Goal: Task Accomplishment & Management: Complete application form

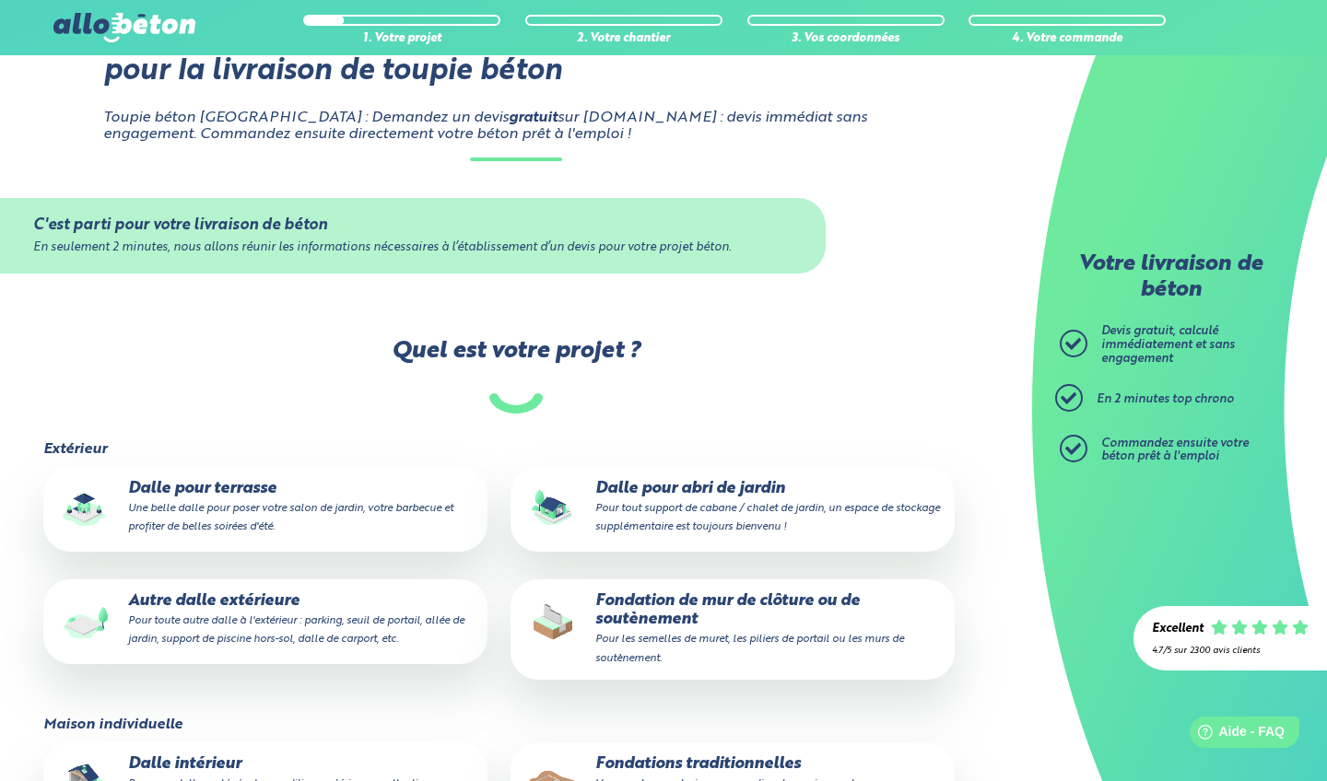
scroll to position [84, 0]
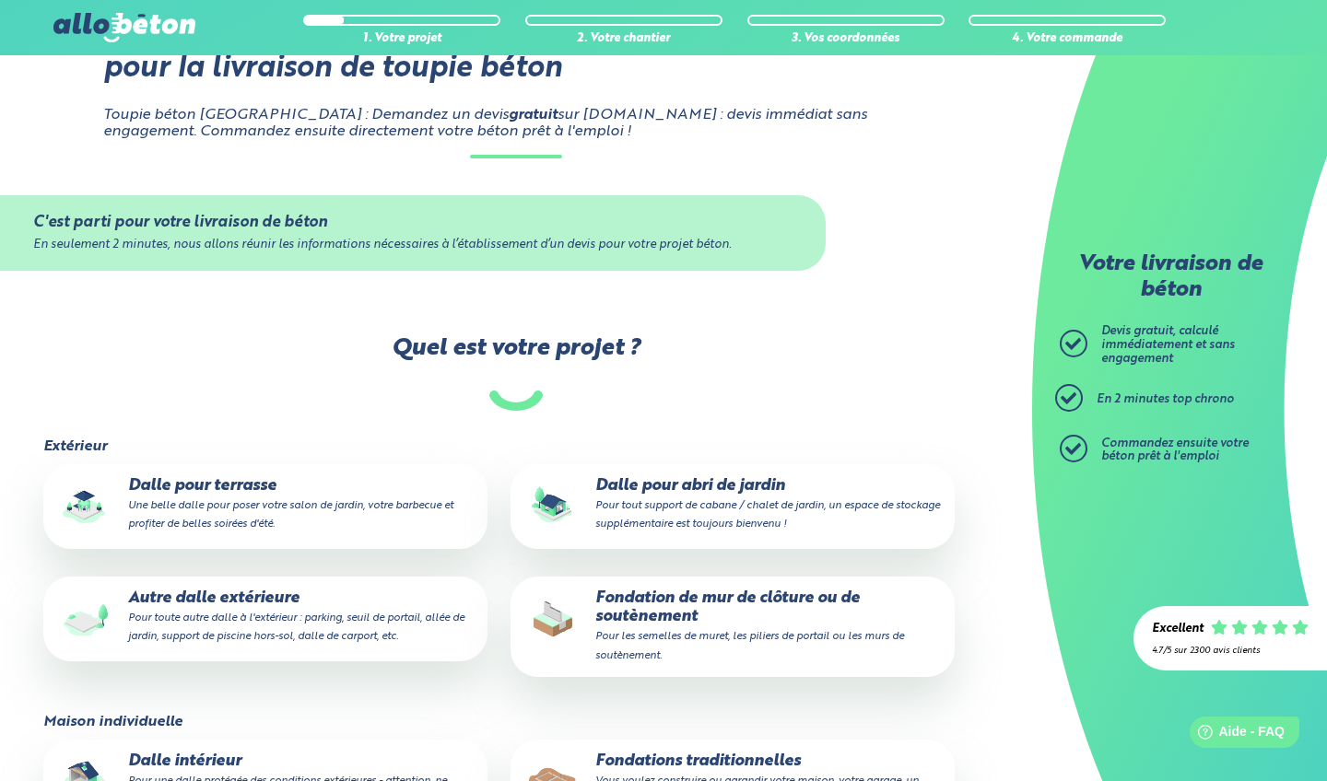
click at [697, 500] on small "Pour tout support de cabane / chalet de jardin, un espace de stockage supplémen…" at bounding box center [767, 514] width 345 height 29
click at [0, 0] on input "Dalle pour abri de jardin Pour tout support de cabane / chalet de jardin, un es…" at bounding box center [0, 0] width 0 height 0
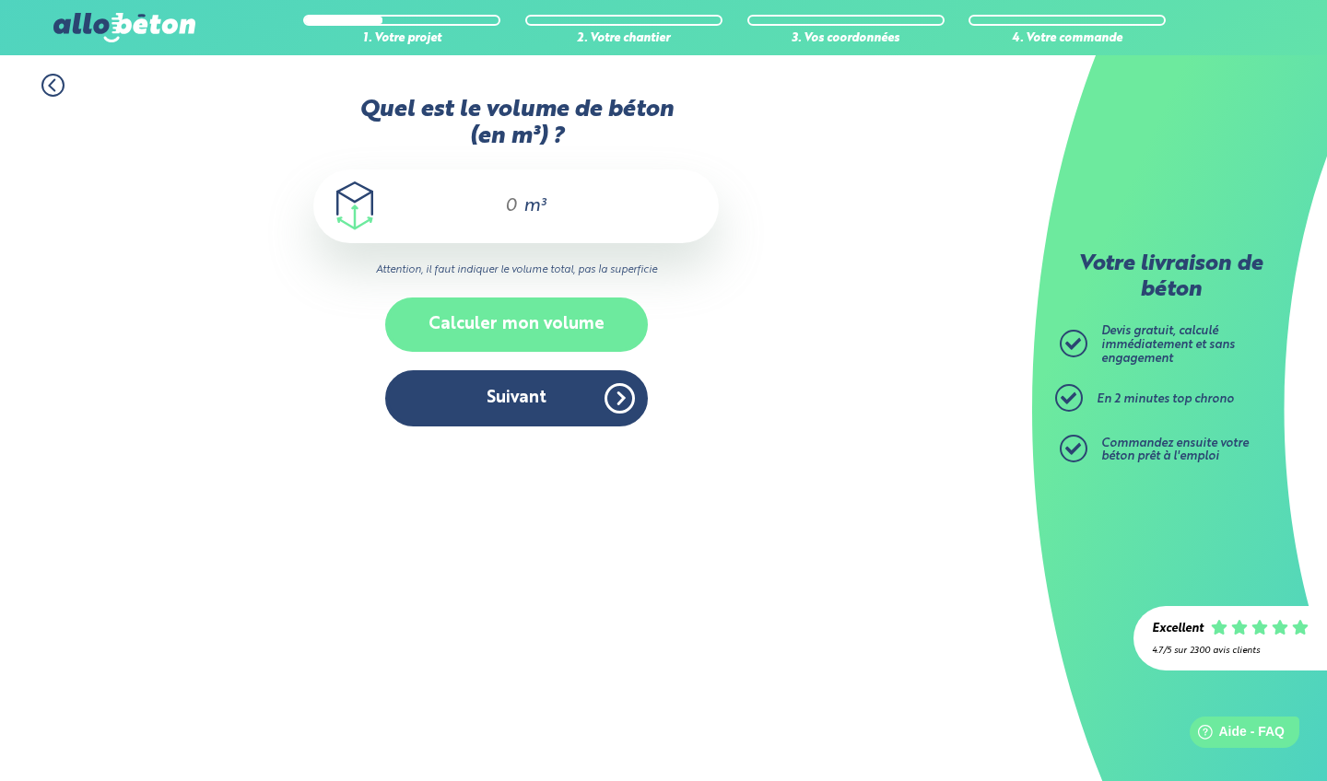
click at [533, 333] on button "Calculer mon volume" at bounding box center [516, 325] width 263 height 54
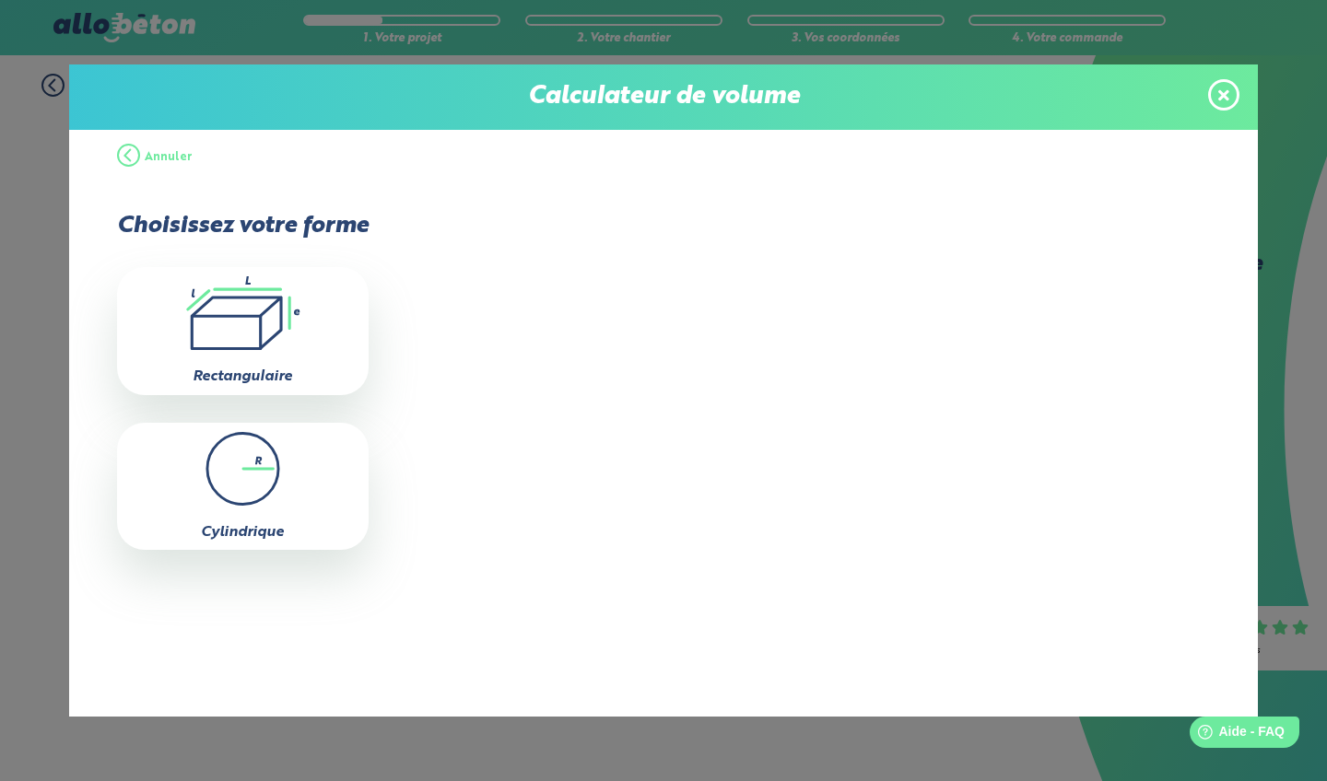
click at [264, 312] on icon ".icon-calc-rectanglea{fill:none;stroke-linecap:round;stroke-width:3px;stroke:#6…" at bounding box center [242, 313] width 233 height 74
type input "0"
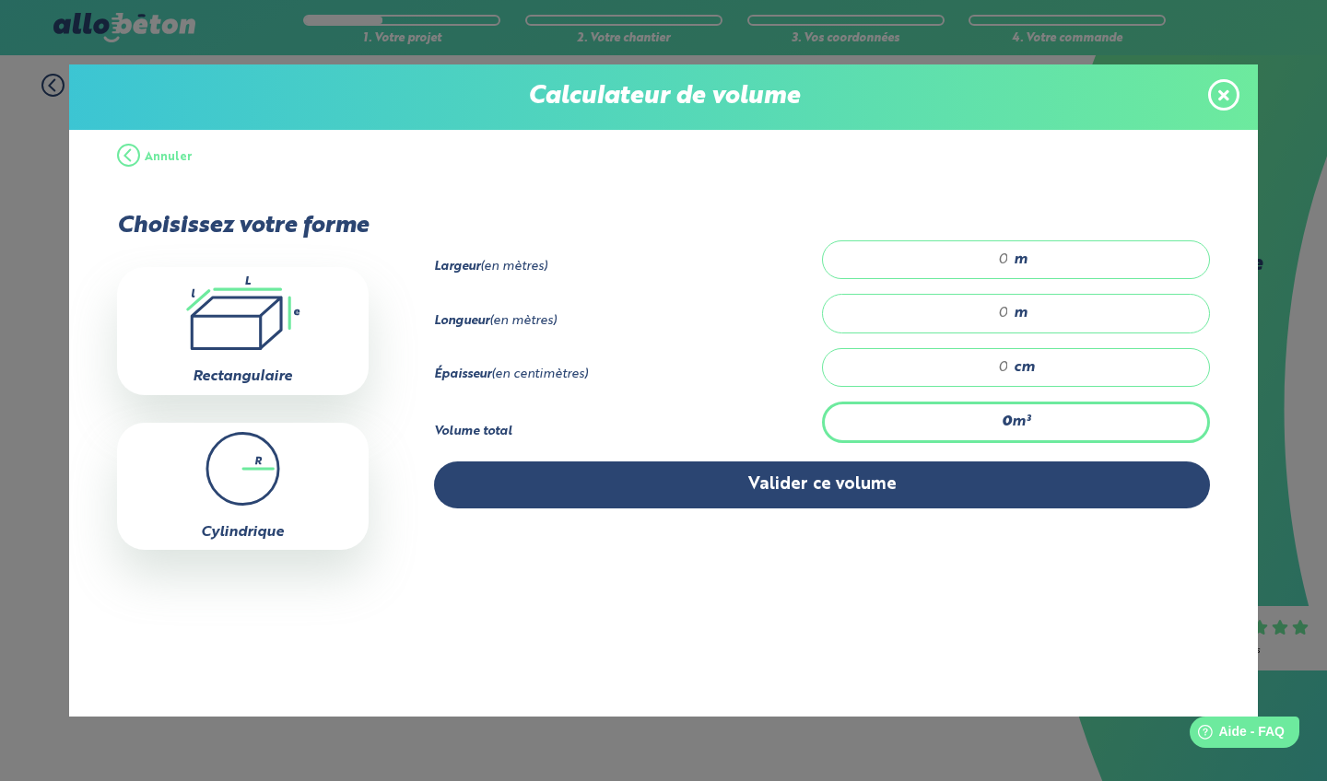
click at [1009, 260] on input "number" at bounding box center [925, 260] width 168 height 18
type input "4"
click at [1009, 320] on input "number" at bounding box center [925, 313] width 168 height 18
type input "5"
click at [1009, 377] on input "number" at bounding box center [925, 367] width 168 height 18
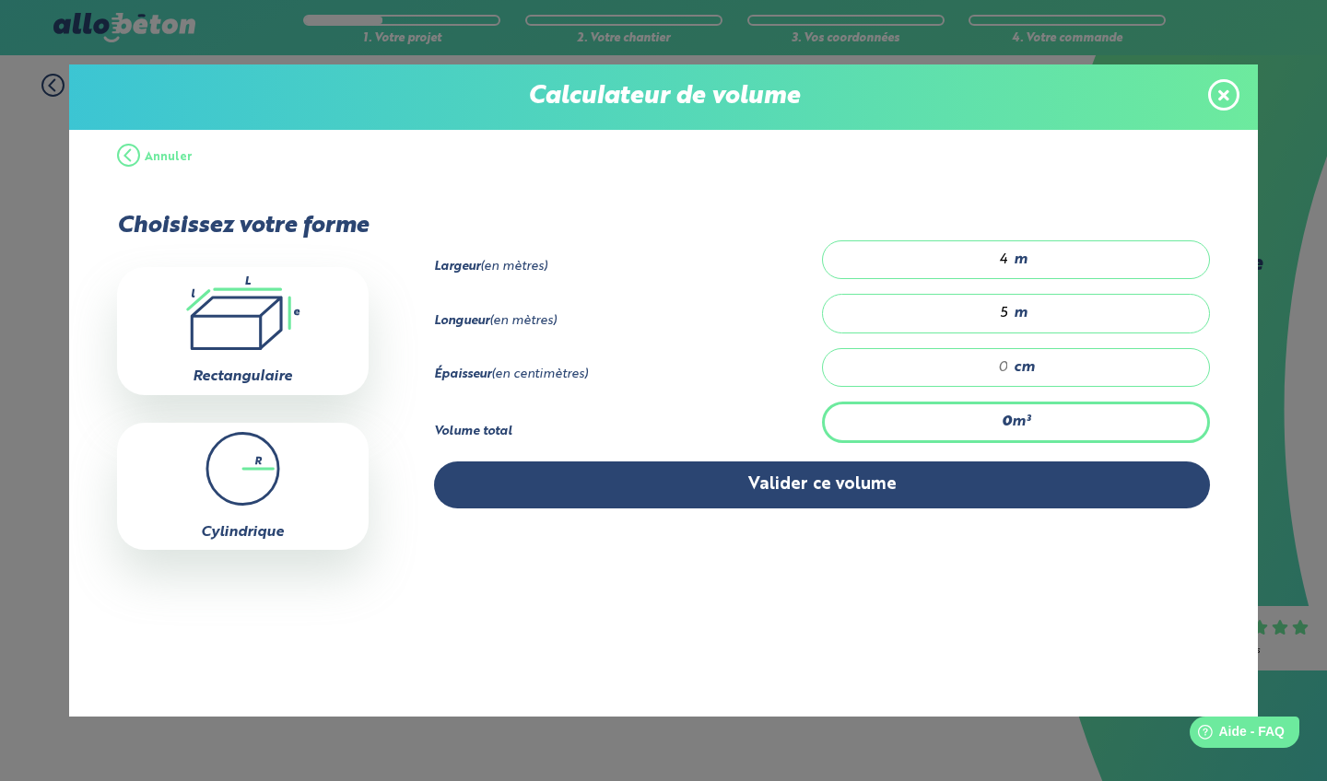
type input "0.2"
type input "1"
type input "3"
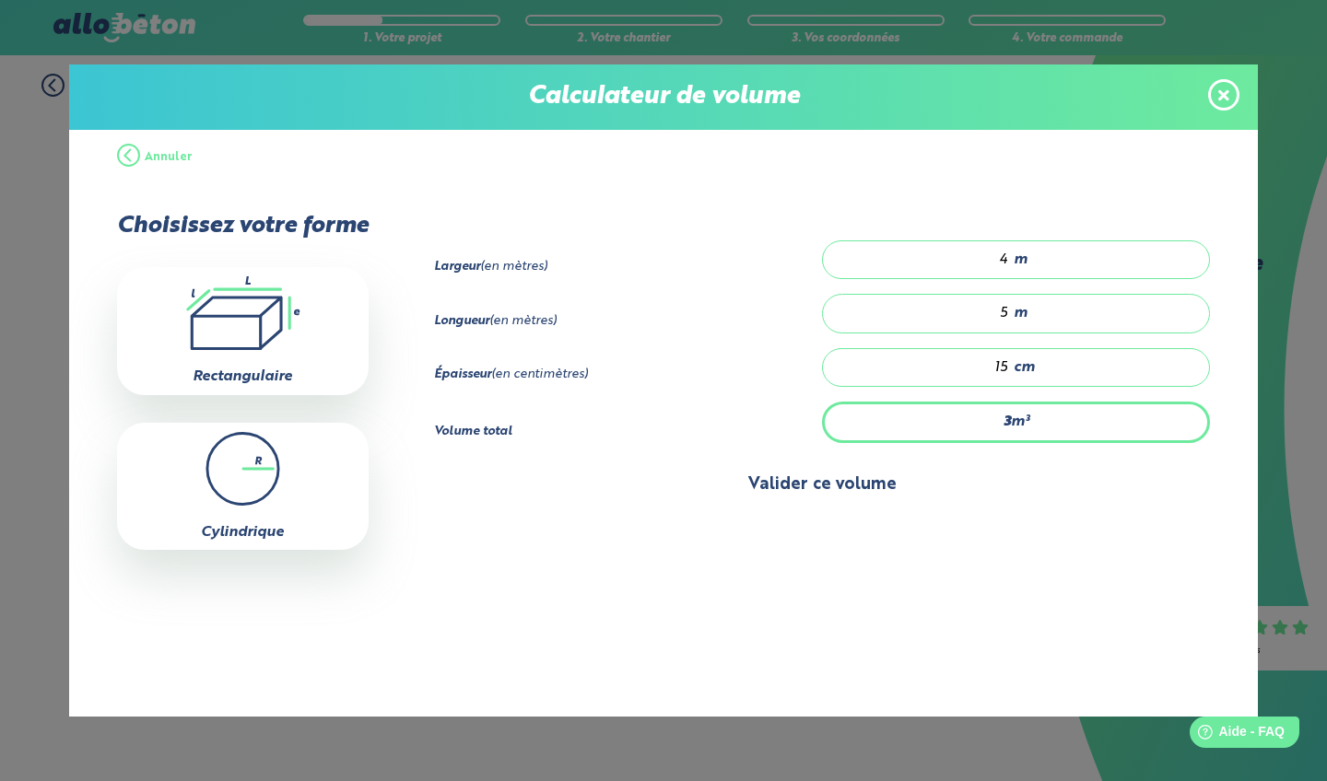
type input "15"
click at [840, 498] on button "Valider ce volume" at bounding box center [822, 485] width 777 height 47
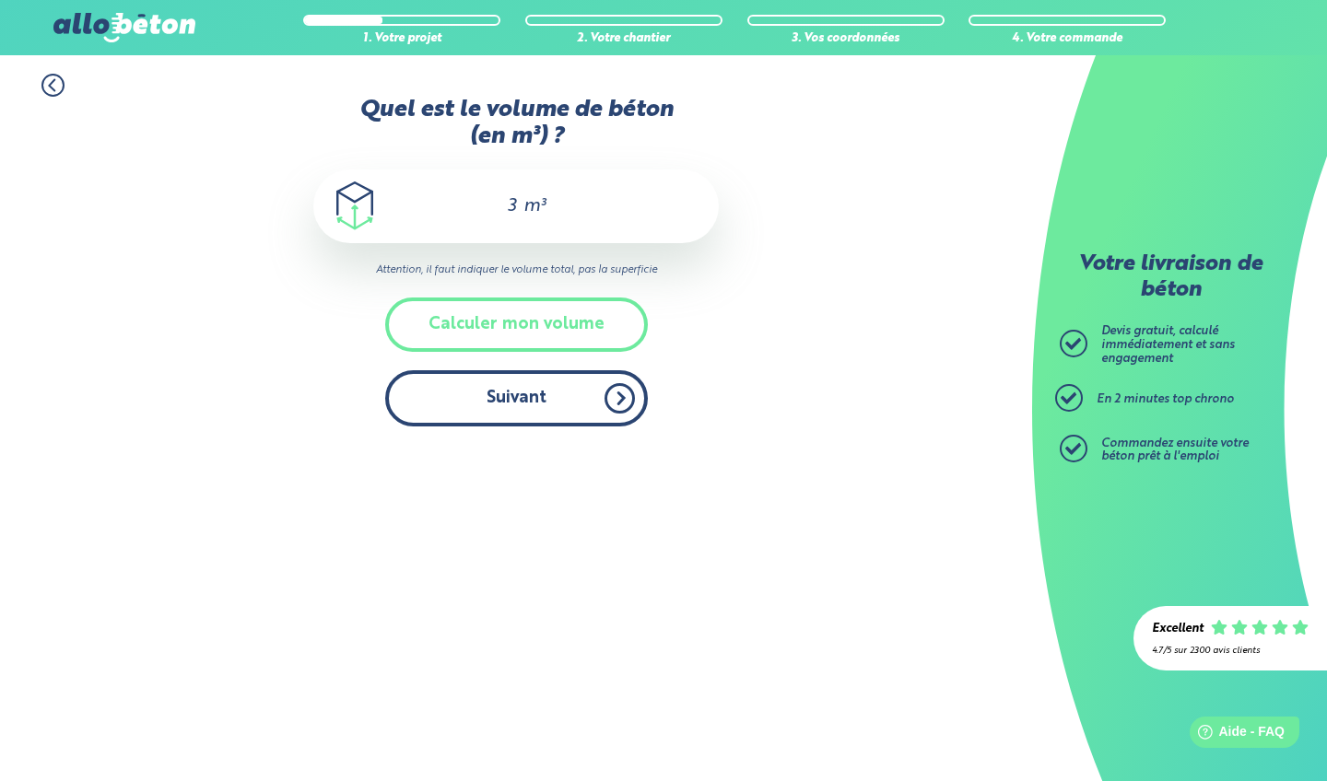
click at [577, 390] on button "Suivant" at bounding box center [516, 398] width 263 height 56
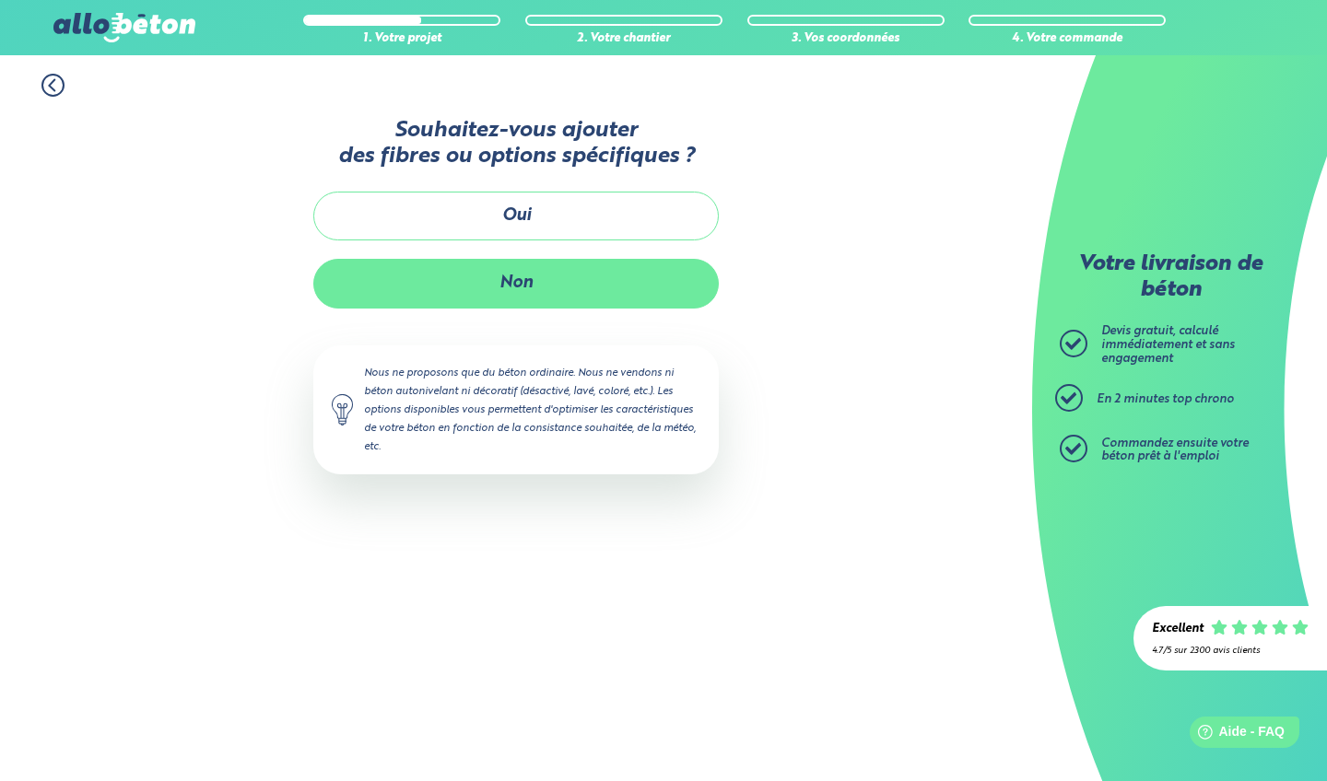
click at [556, 281] on button "Non" at bounding box center [515, 283] width 405 height 49
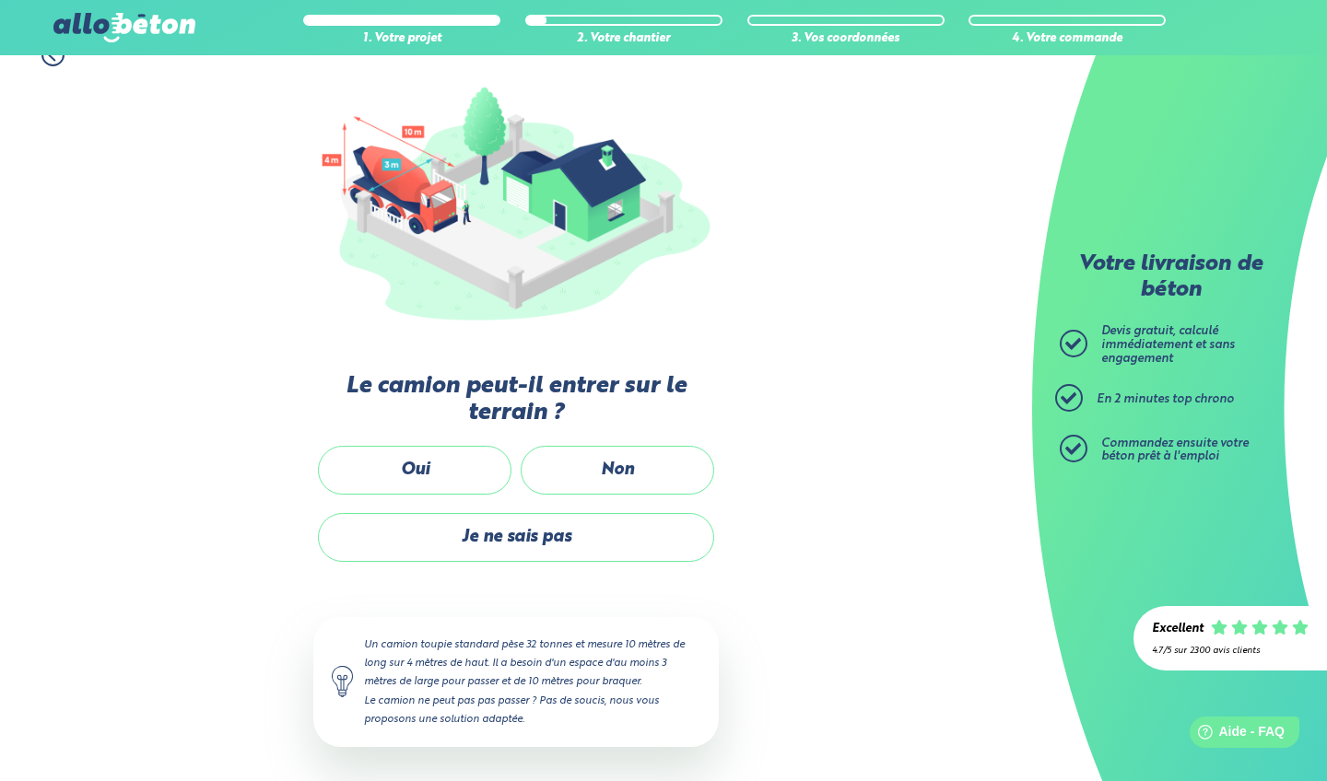
scroll to position [193, 0]
click at [421, 472] on label "Oui" at bounding box center [414, 471] width 193 height 49
click at [0, 0] on input "Oui" at bounding box center [0, 0] width 0 height 0
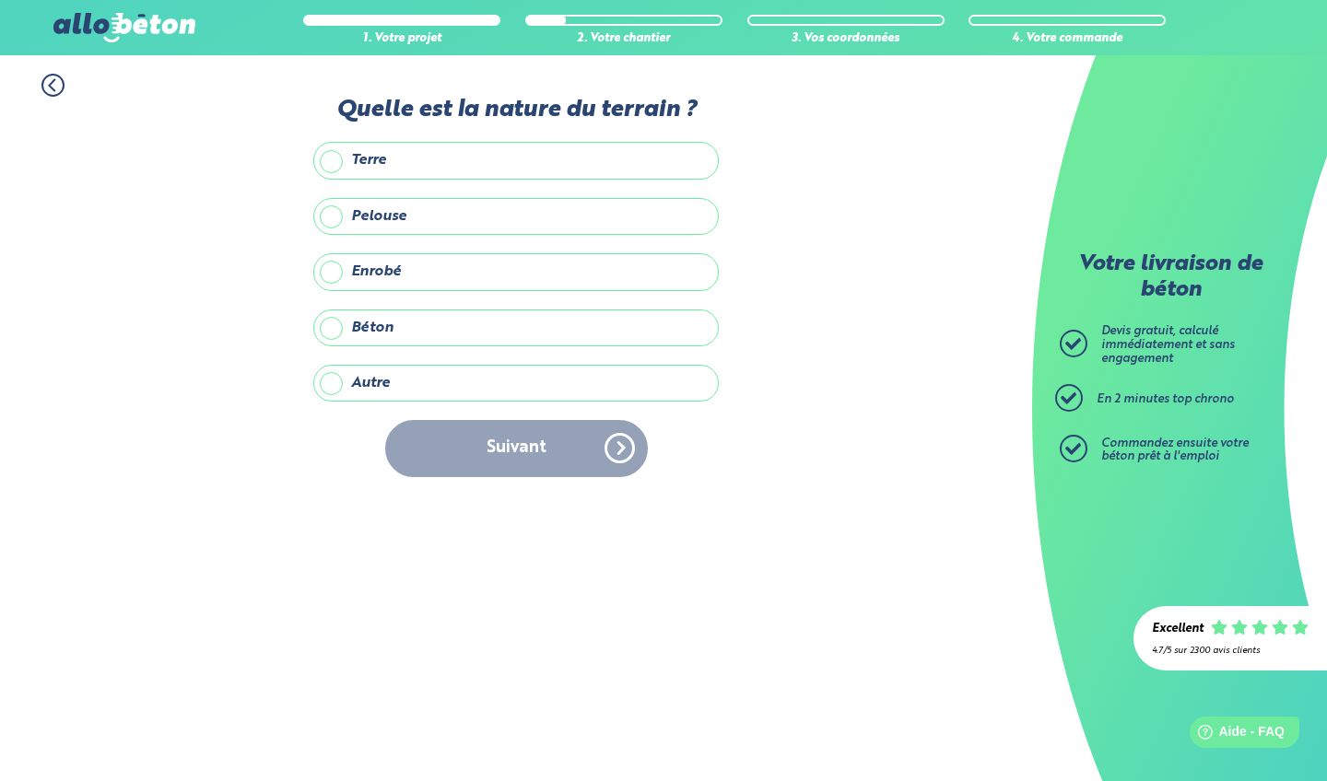
click at [334, 375] on label "Autre" at bounding box center [515, 383] width 405 height 37
click at [0, 0] on input "Autre" at bounding box center [0, 0] width 0 height 0
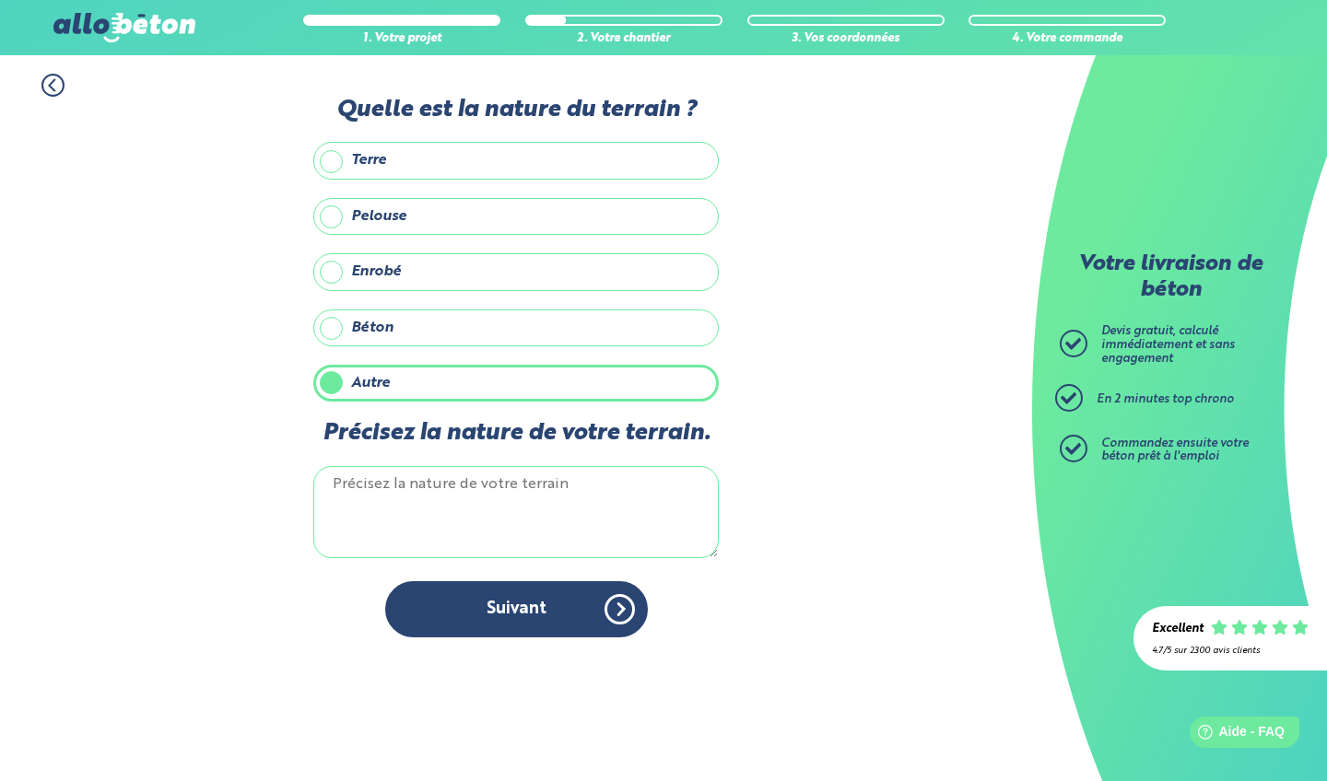
click at [381, 490] on textarea "Précisez la nature de votre terrain." at bounding box center [515, 512] width 405 height 92
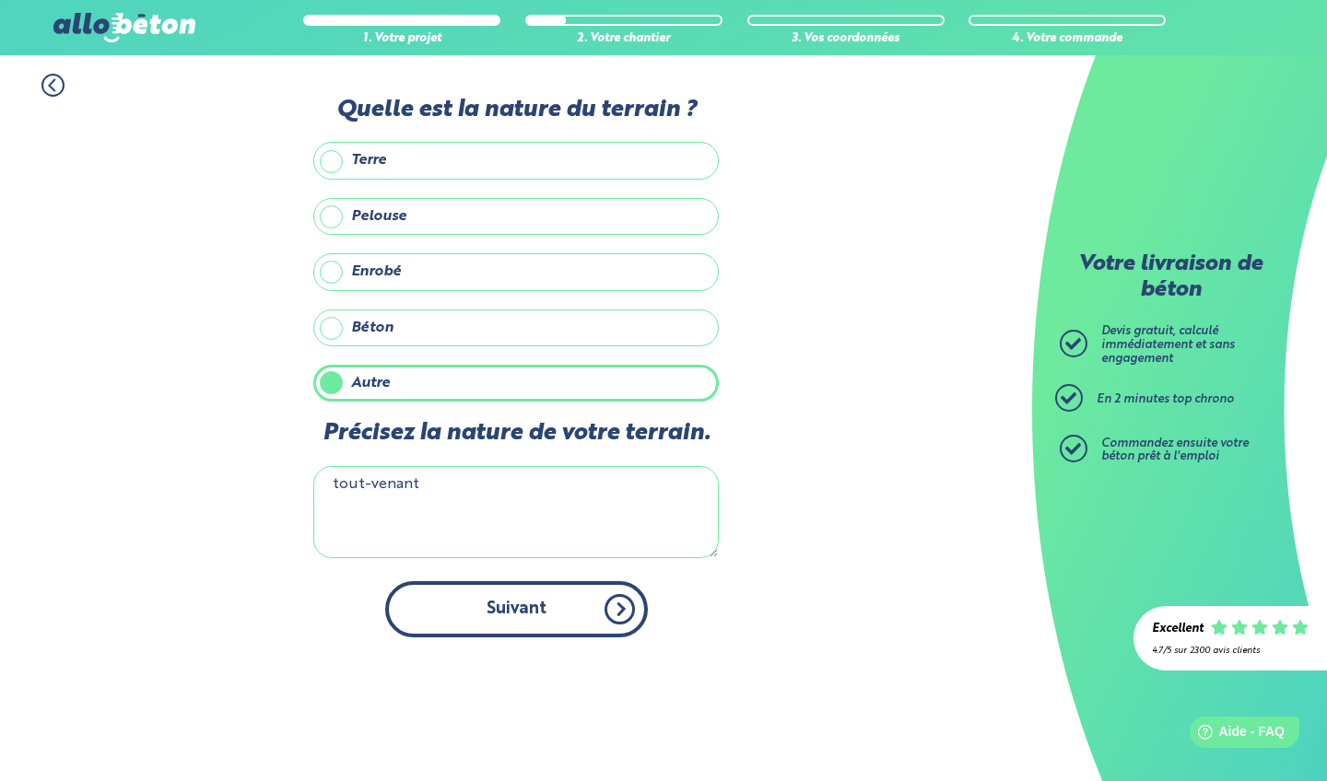
type textarea "tout-venant"
click at [519, 588] on button "Suivant" at bounding box center [516, 609] width 263 height 56
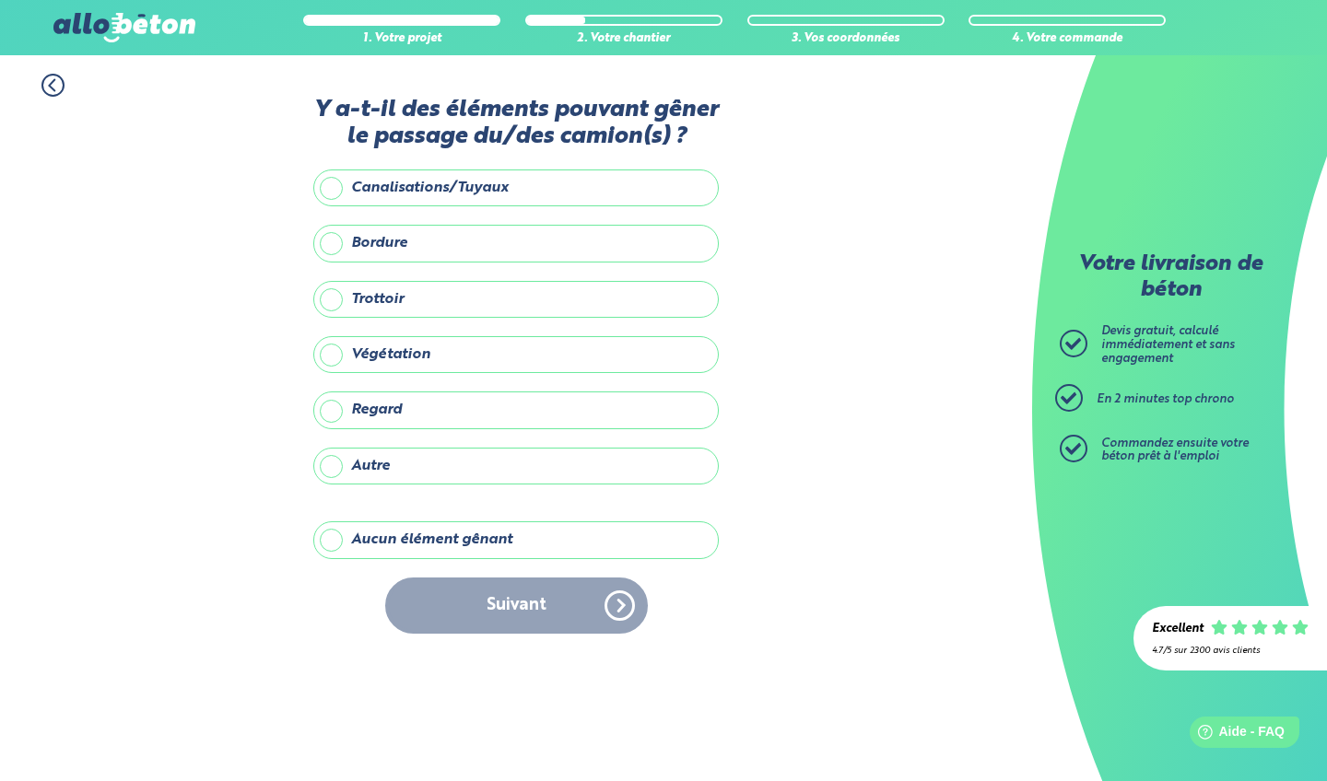
click at [330, 411] on label "Regard" at bounding box center [515, 410] width 405 height 37
click at [0, 0] on input "Regard" at bounding box center [0, 0] width 0 height 0
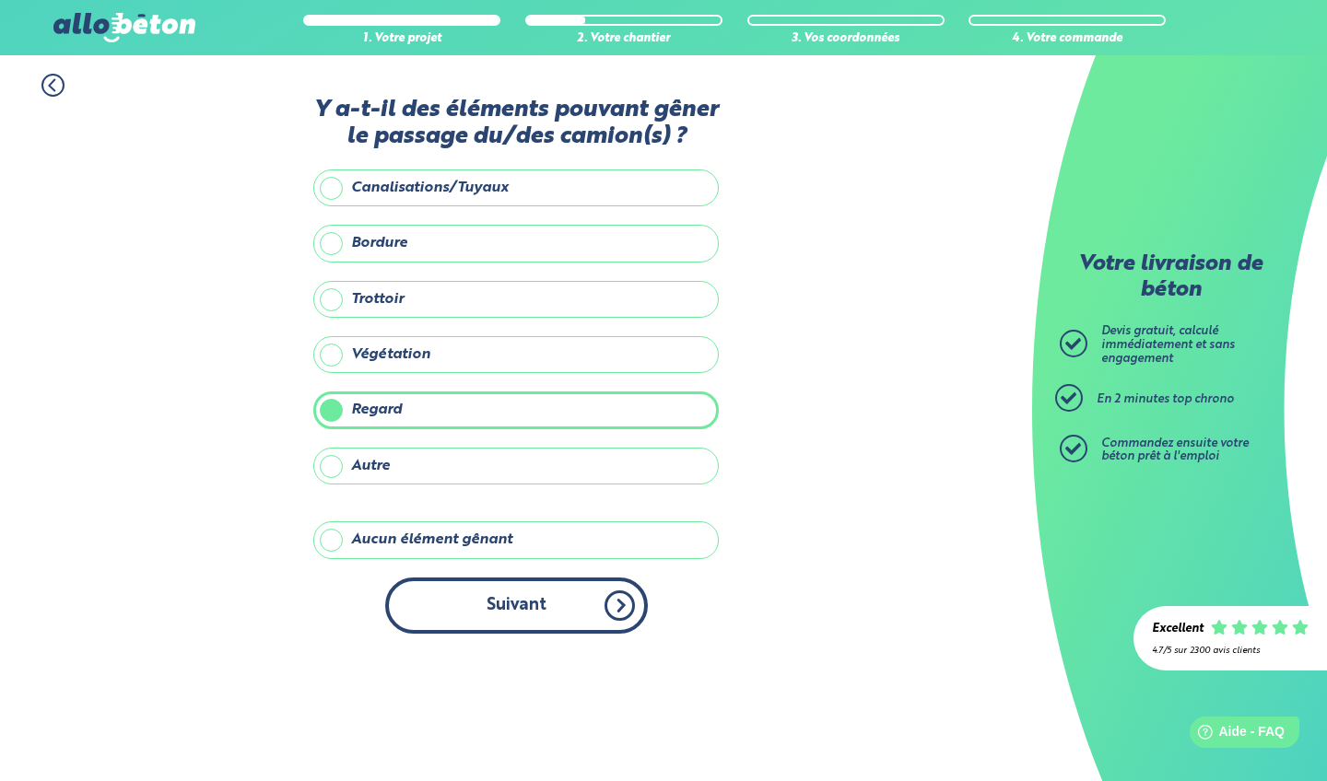
click at [488, 603] on button "Suivant" at bounding box center [516, 606] width 263 height 56
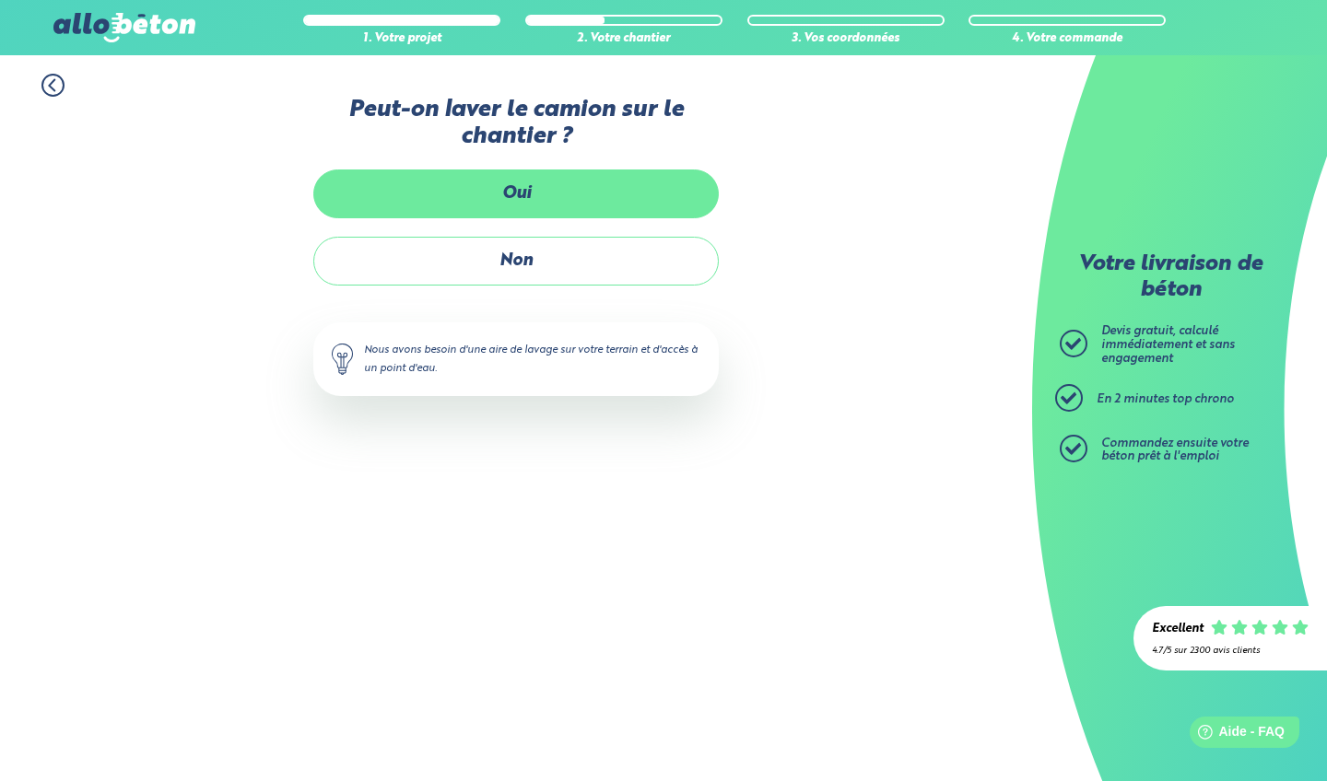
click at [525, 189] on label "Oui" at bounding box center [515, 194] width 405 height 49
click at [0, 0] on input "Oui" at bounding box center [0, 0] width 0 height 0
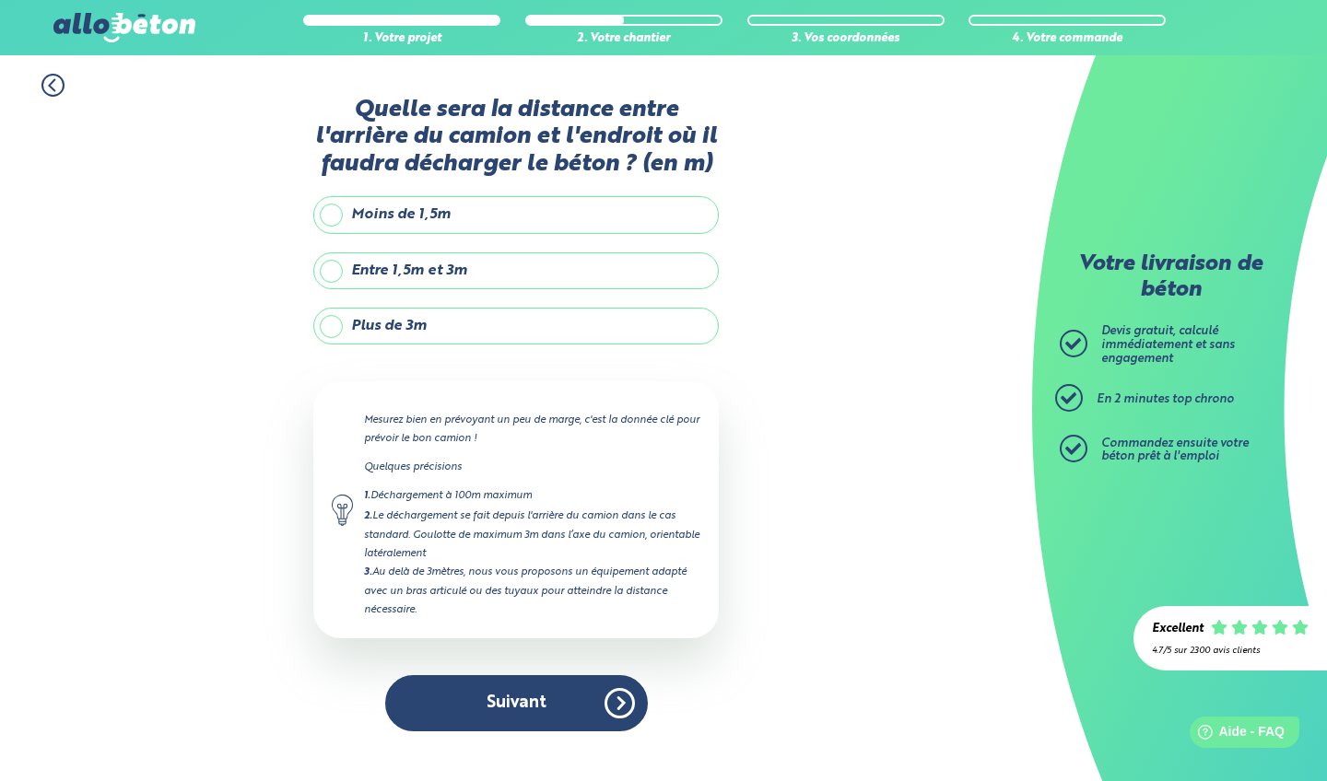
click at [333, 322] on label "Plus de 3m" at bounding box center [515, 326] width 405 height 37
click at [0, 0] on input "Plus de 3m" at bounding box center [0, 0] width 0 height 0
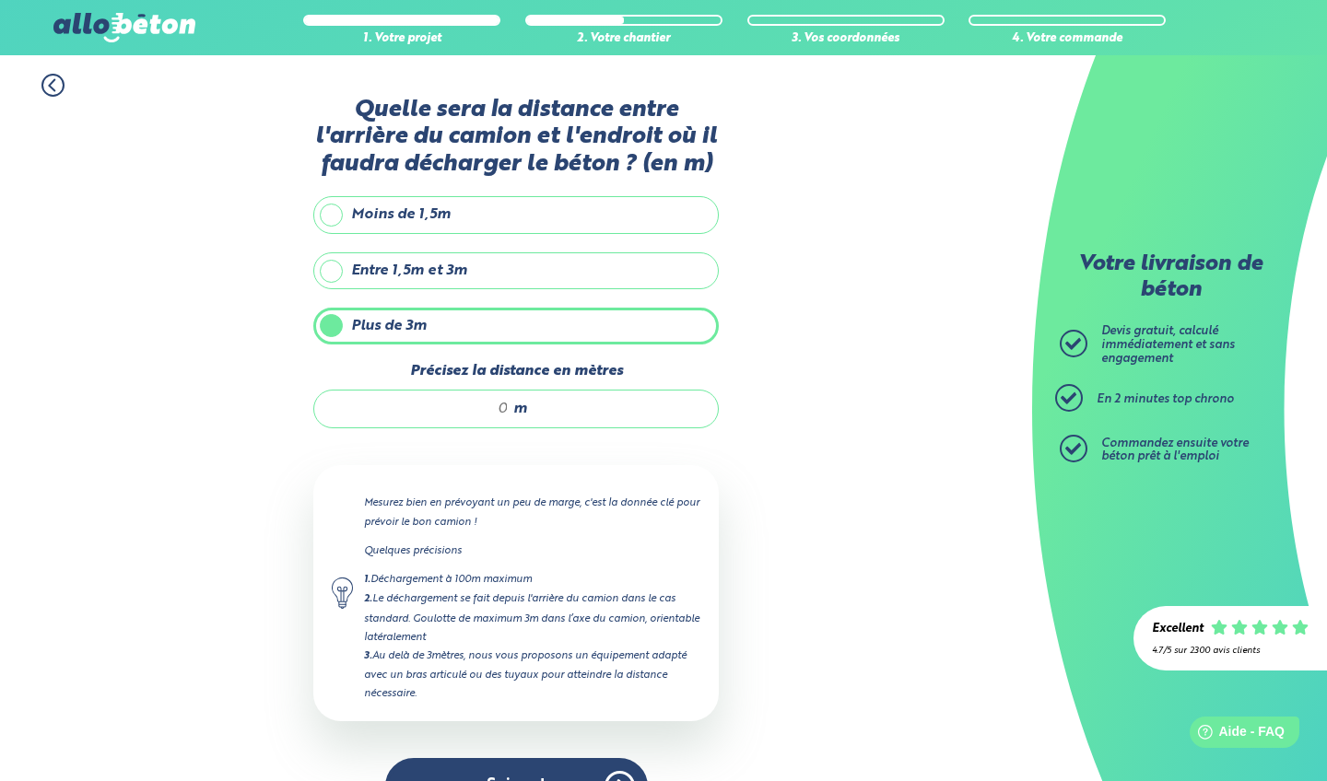
click at [509, 405] on input "Précisez la distance en mètres" at bounding box center [421, 409] width 176 height 18
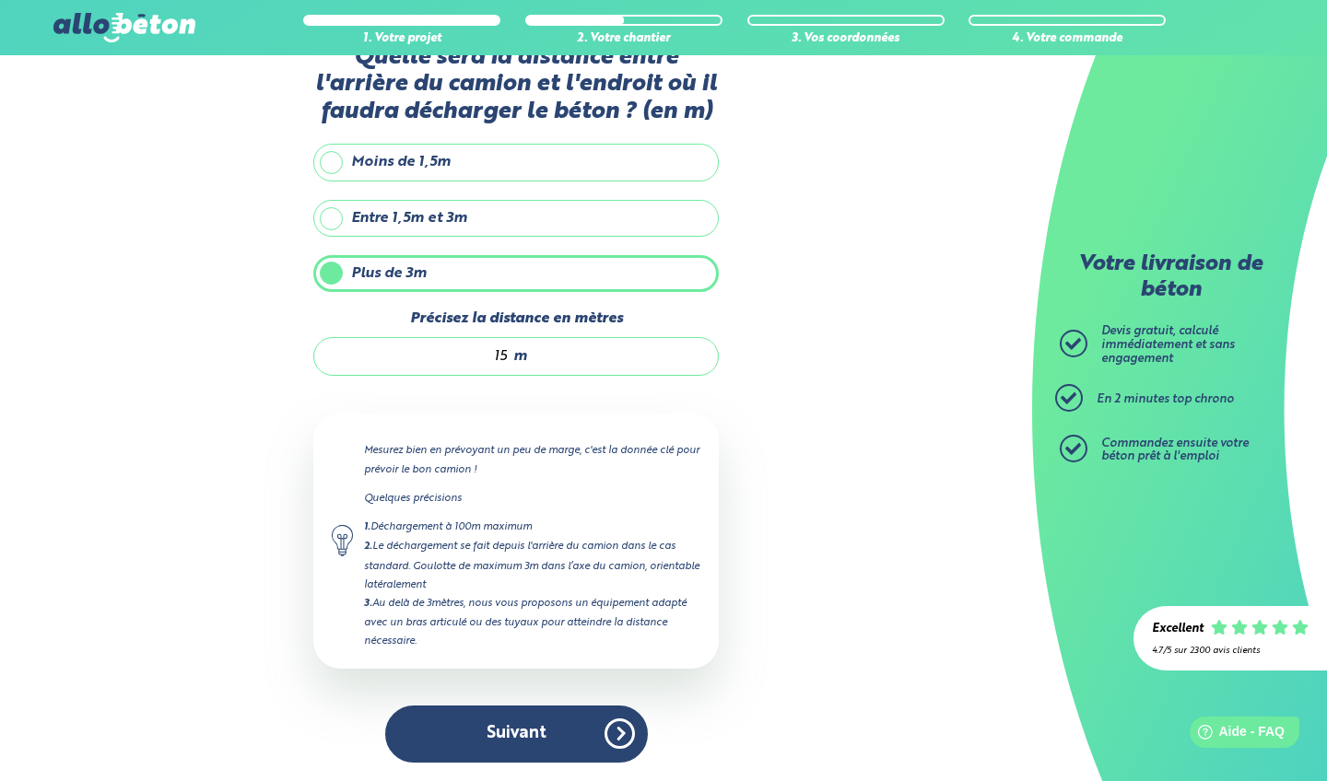
scroll to position [53, 0]
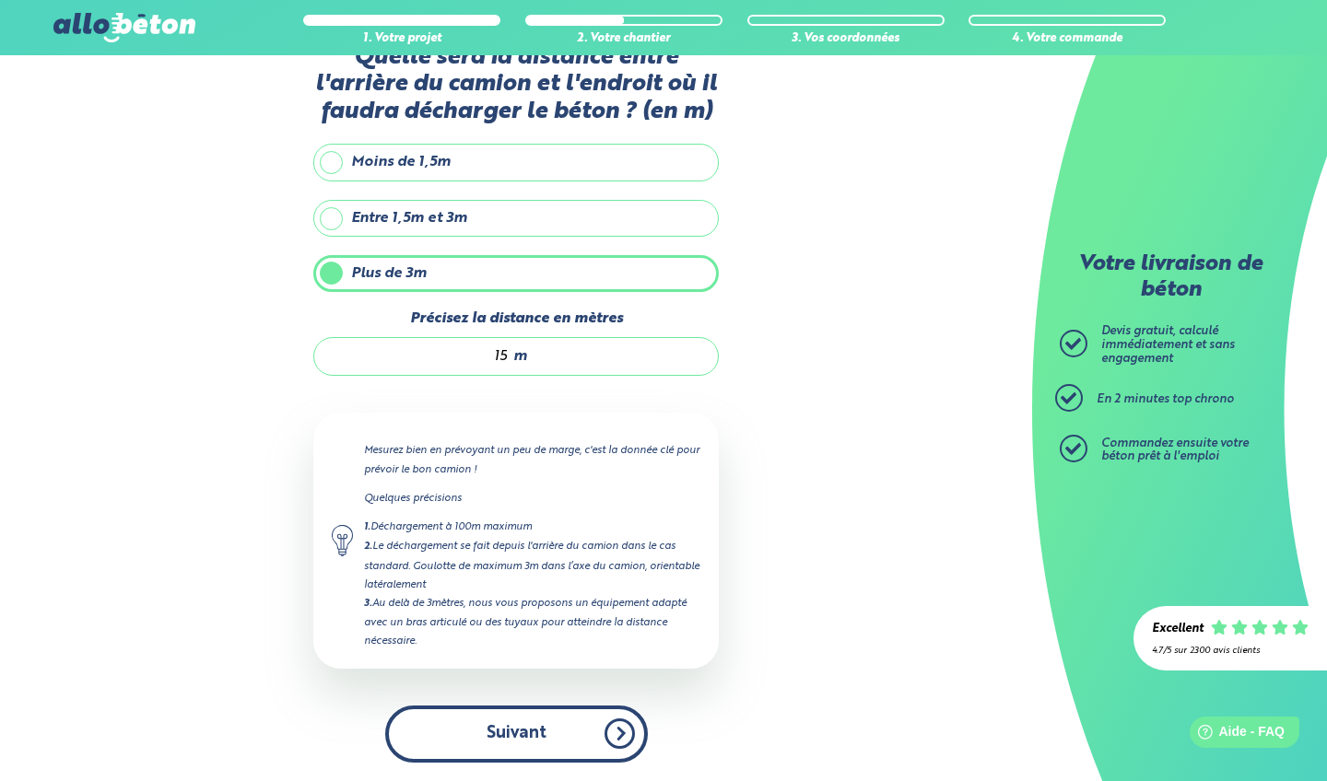
type input "15"
click at [548, 749] on button "Suivant" at bounding box center [516, 734] width 263 height 56
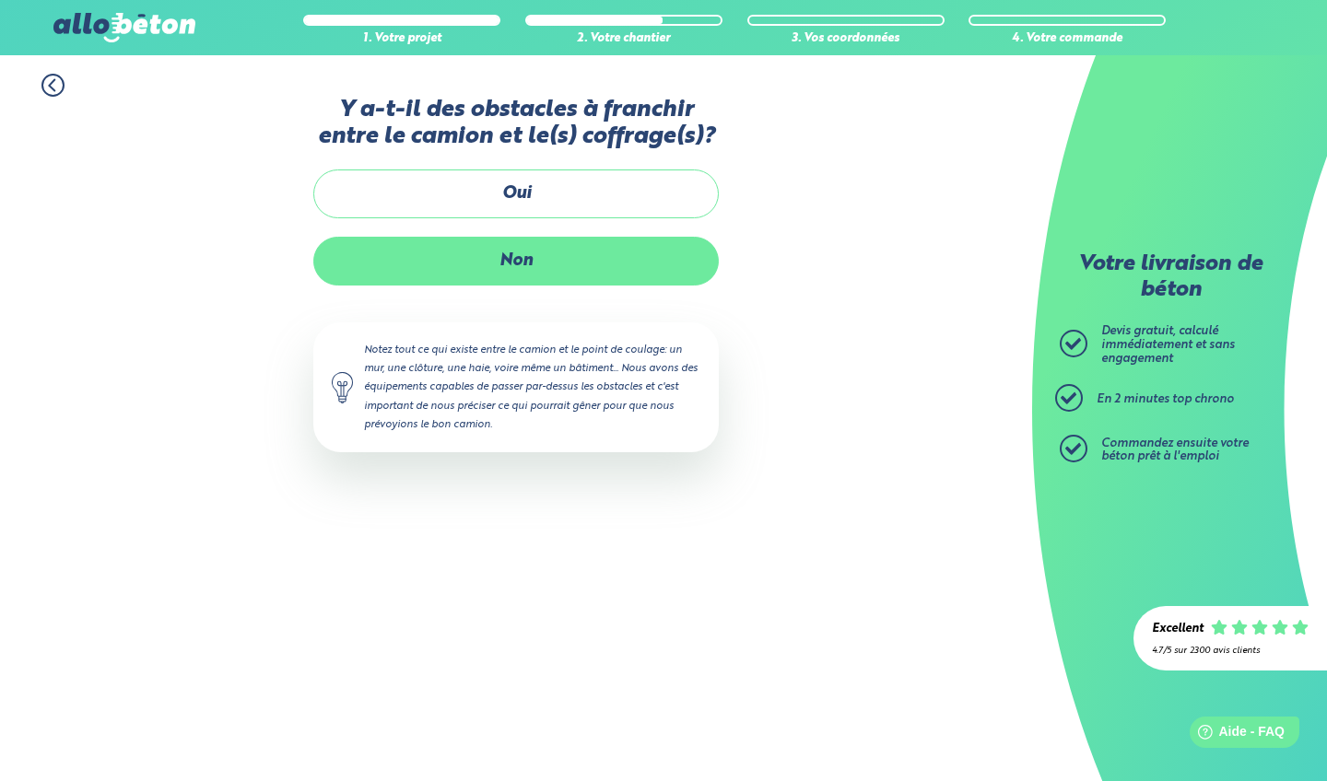
click at [522, 270] on label "Non" at bounding box center [515, 261] width 405 height 49
click at [0, 0] on input "Non" at bounding box center [0, 0] width 0 height 0
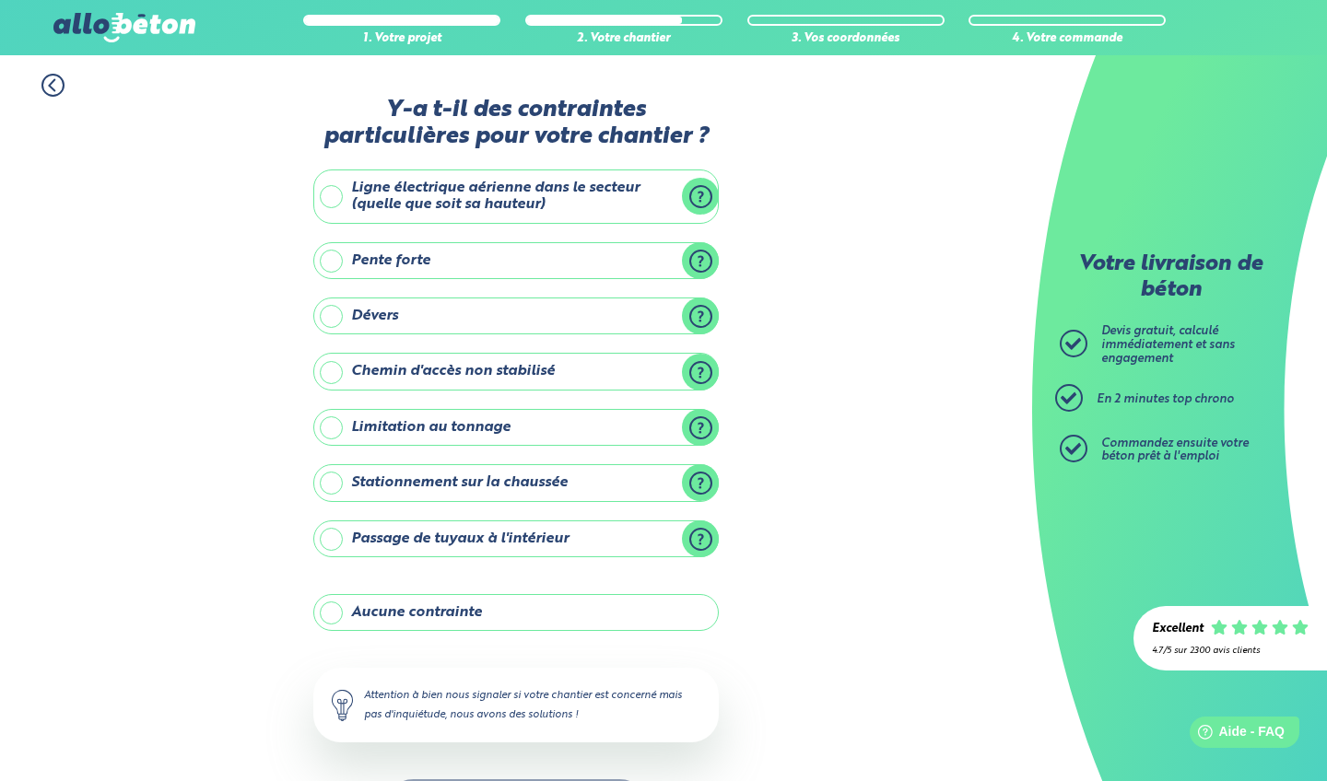
click at [325, 423] on label "Limitation au tonnage" at bounding box center [515, 427] width 405 height 37
click at [0, 0] on input "Limitation au tonnage" at bounding box center [0, 0] width 0 height 0
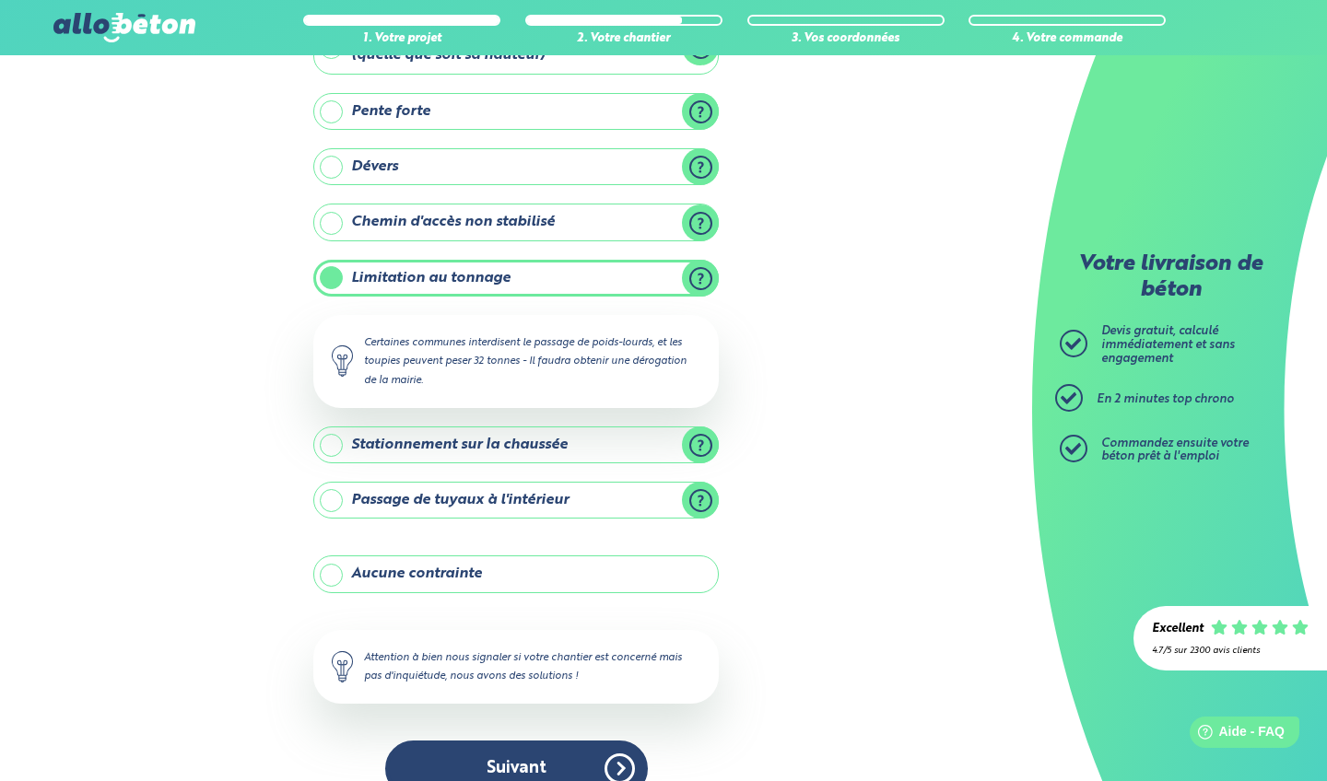
scroll to position [150, 0]
click at [526, 755] on button "Suivant" at bounding box center [516, 768] width 263 height 56
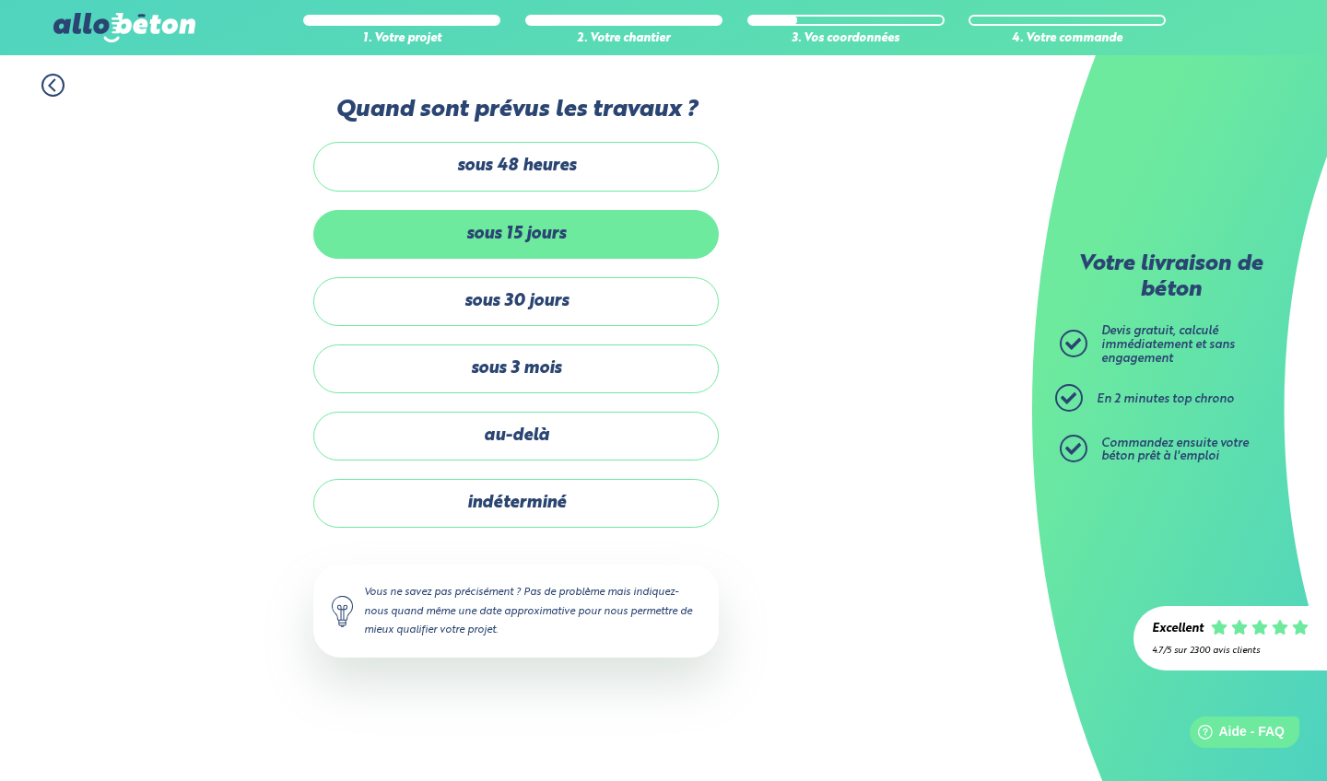
click at [509, 230] on label "sous 15 jours" at bounding box center [515, 234] width 405 height 49
click at [0, 0] on input "sous 15 jours" at bounding box center [0, 0] width 0 height 0
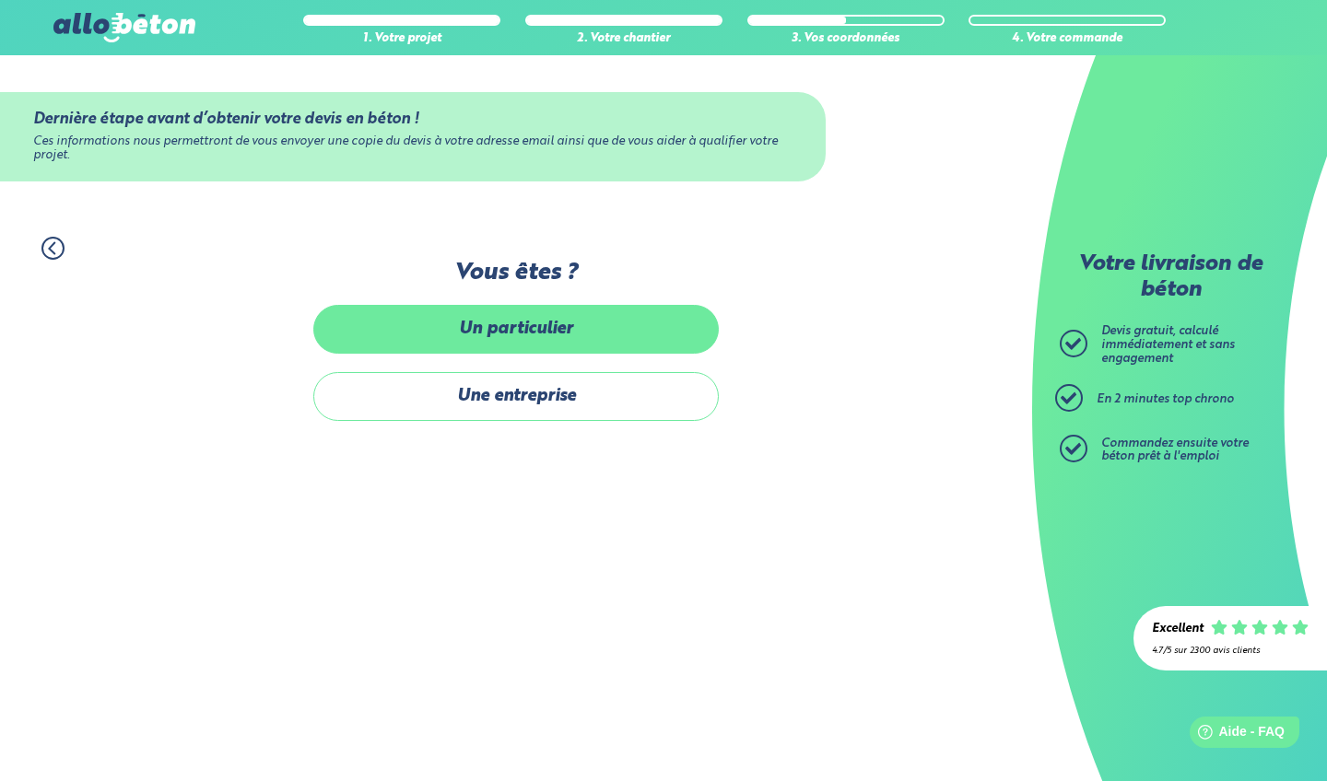
click at [533, 325] on label "Un particulier" at bounding box center [515, 329] width 405 height 49
click at [0, 0] on input "Un particulier" at bounding box center [0, 0] width 0 height 0
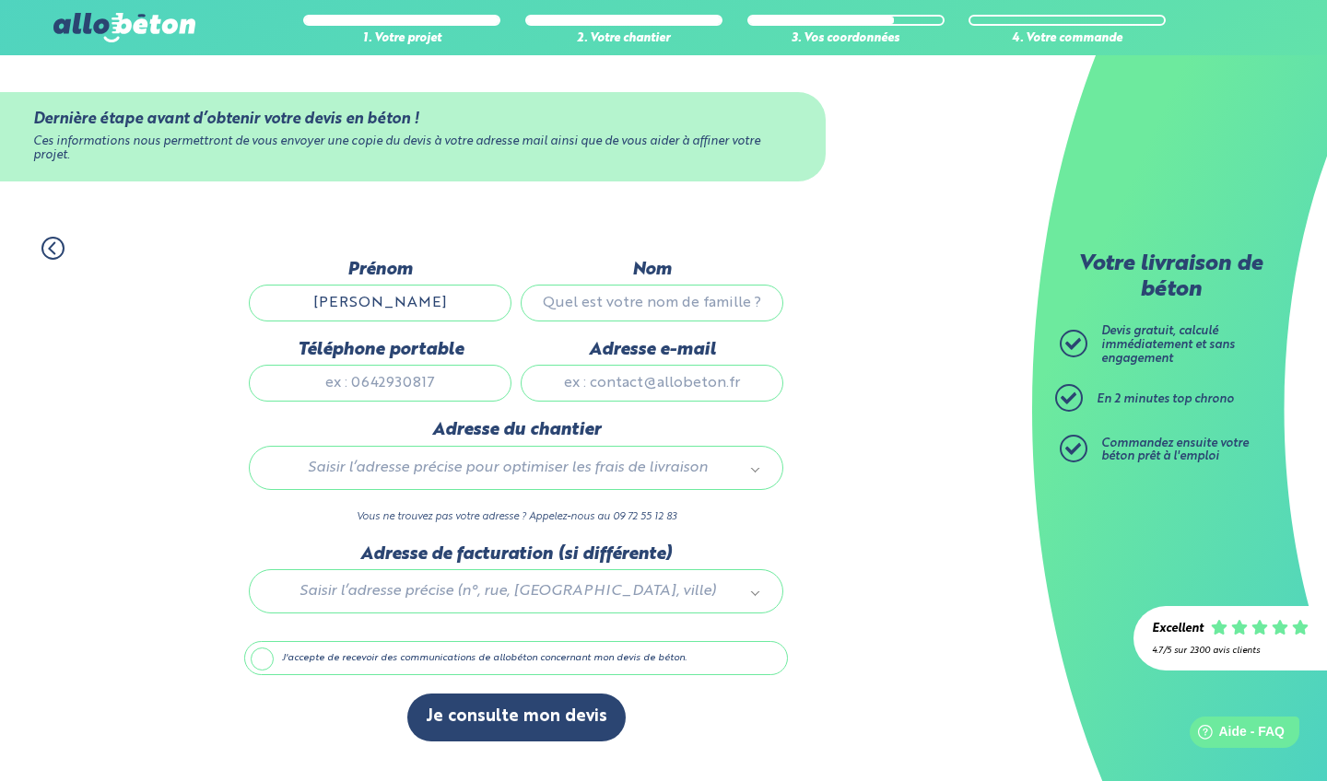
type input "[PERSON_NAME]"
type input "0645836163"
type input "[EMAIL_ADDRESS][DOMAIN_NAME]"
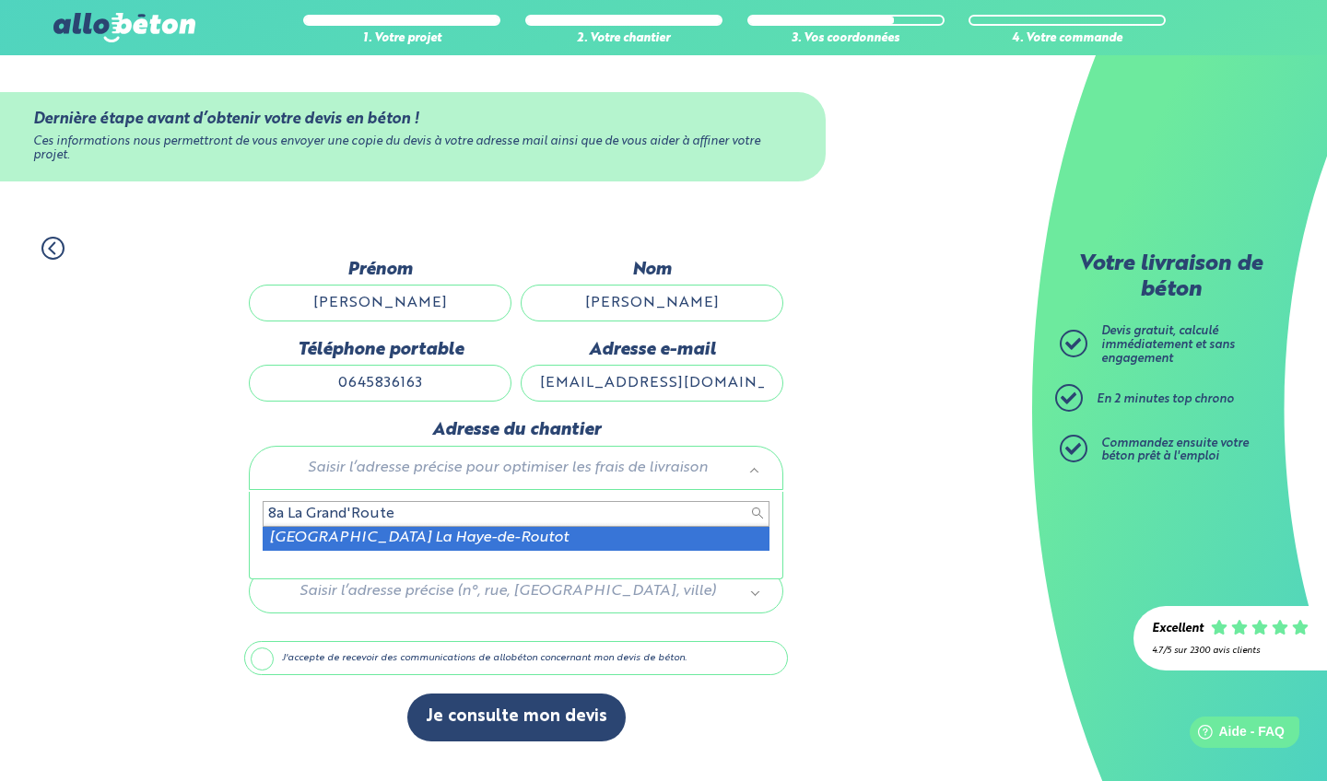
click at [541, 509] on input "8a La Grand'Route" at bounding box center [516, 514] width 507 height 26
type input "8a La Grand'Route 1425"
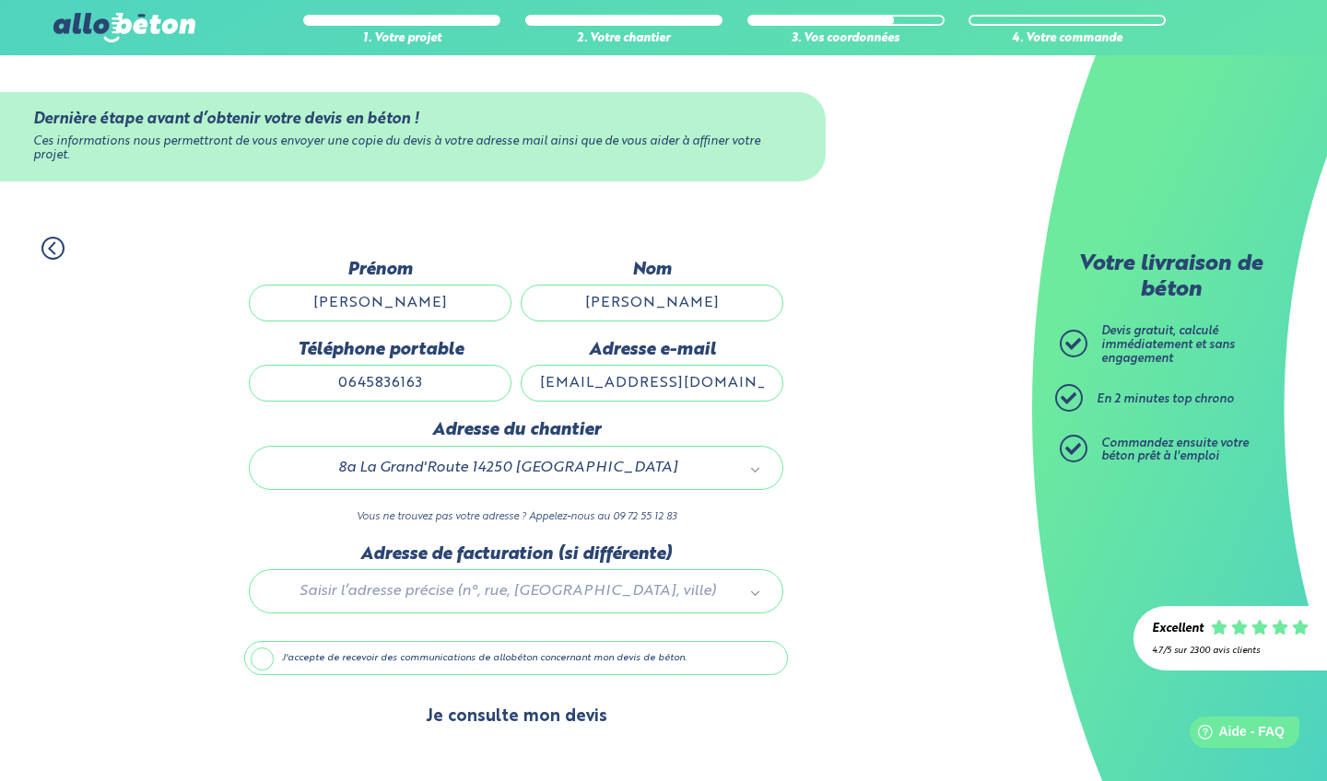
click at [497, 718] on button "Je consulte mon devis" at bounding box center [516, 717] width 218 height 47
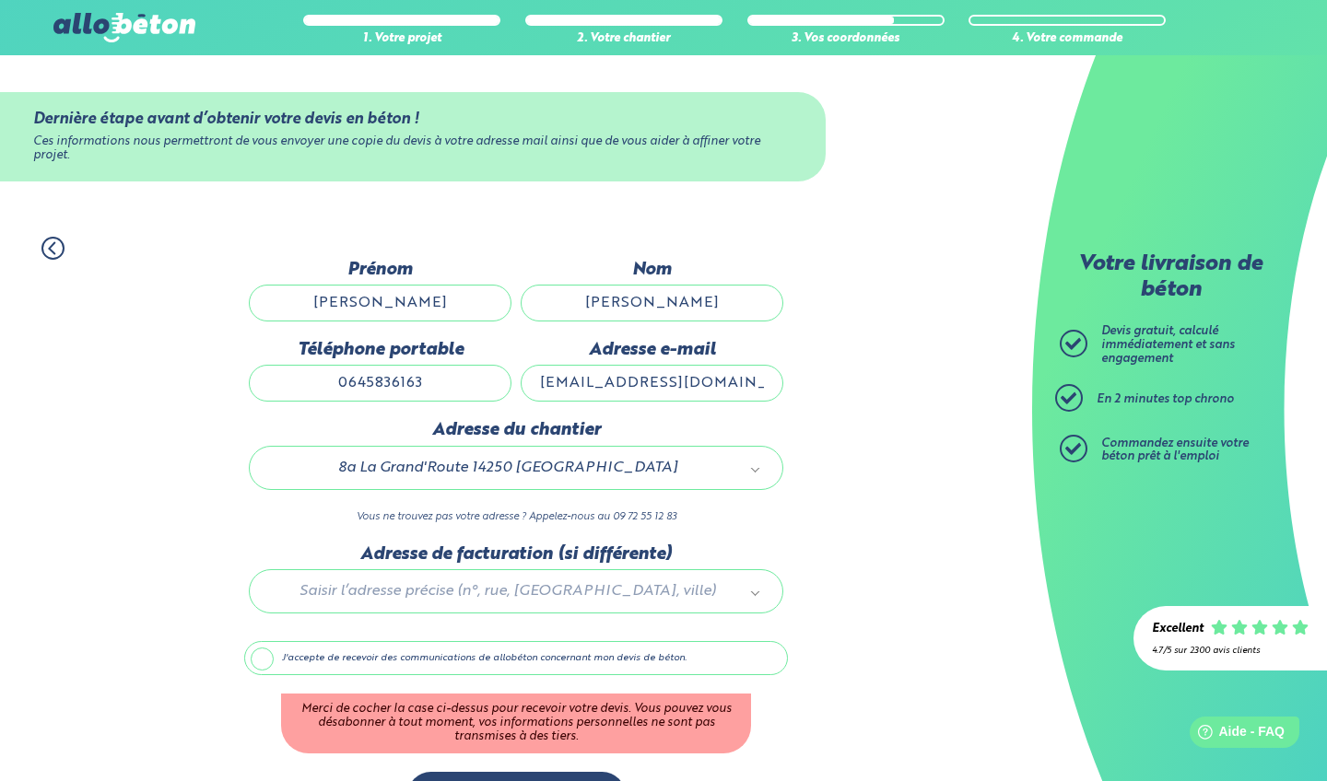
click at [260, 665] on label "J'accepte de recevoir des communications de allobéton concernant mon devis de b…" at bounding box center [516, 658] width 544 height 35
click at [0, 0] on input "J'accepte de recevoir des communications de allobéton concernant mon devis de b…" at bounding box center [0, 0] width 0 height 0
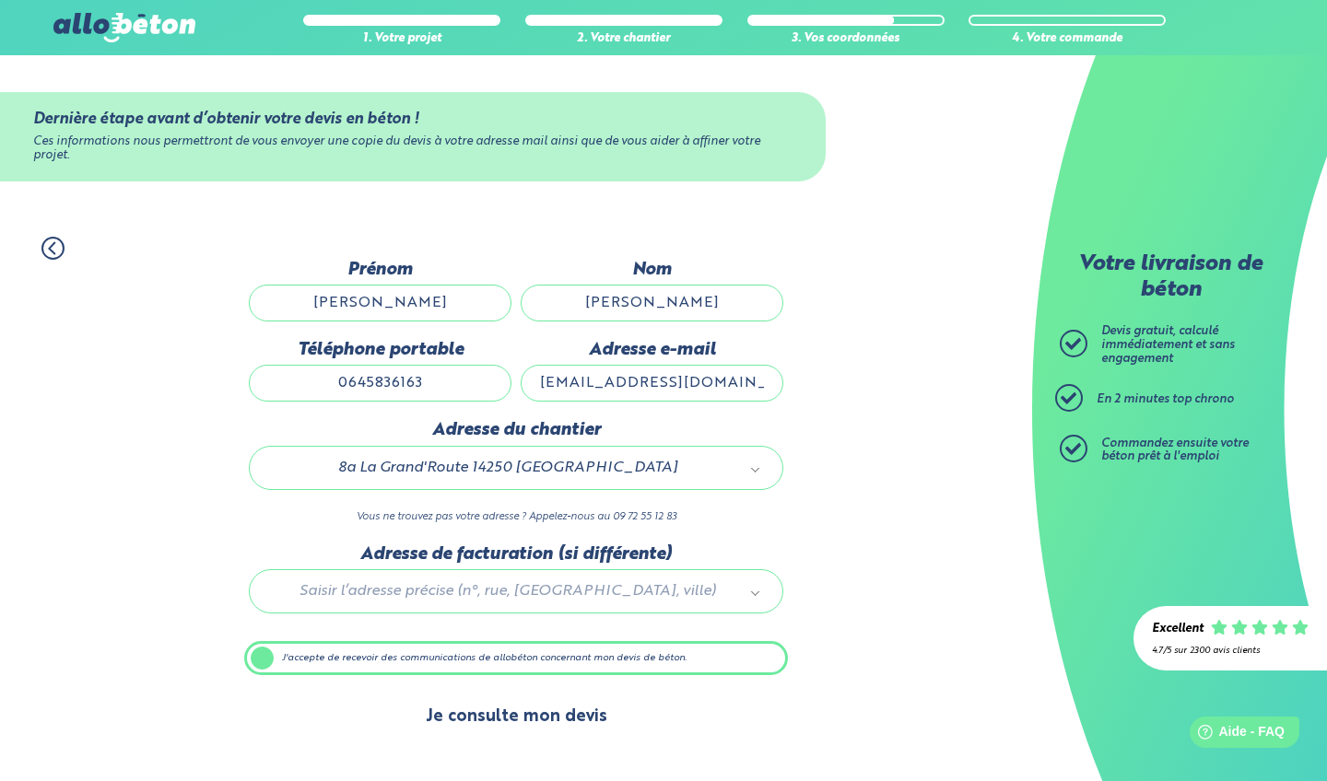
click at [502, 722] on button "Je consulte mon devis" at bounding box center [516, 717] width 218 height 47
